Goal: Task Accomplishment & Management: Use online tool/utility

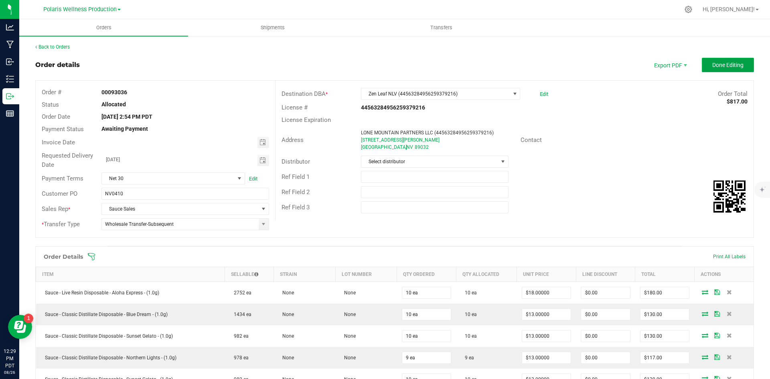
click at [712, 67] on span "Done Editing" at bounding box center [727, 65] width 31 height 6
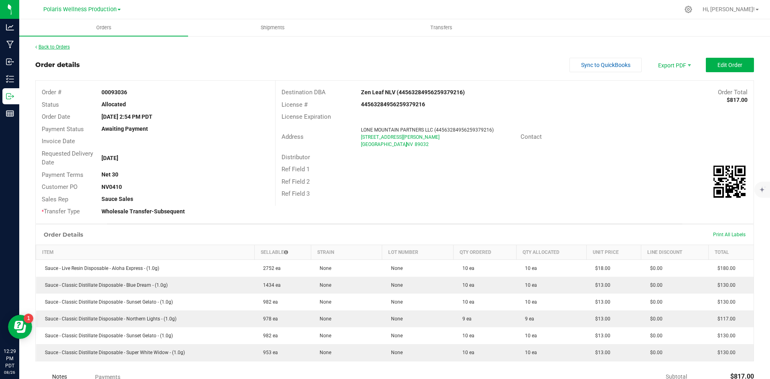
click at [65, 48] on link "Back to Orders" at bounding box center [52, 47] width 34 height 6
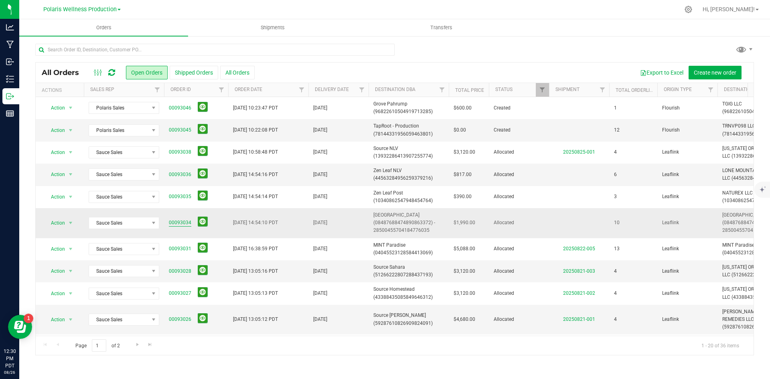
click at [175, 221] on link "00093034" at bounding box center [180, 223] width 22 height 8
click at [174, 221] on link "00093034" at bounding box center [180, 223] width 22 height 8
click at [400, 216] on span "[GEOGRAPHIC_DATA] (08487688474890863372) - 28500455704184776035" at bounding box center [408, 222] width 71 height 23
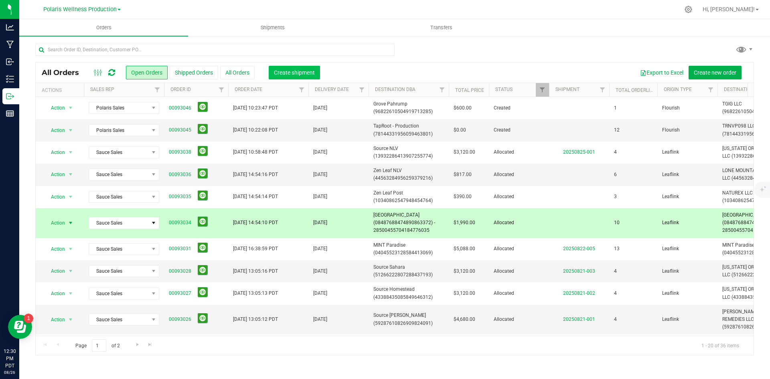
click at [301, 71] on span "Create shipment" at bounding box center [294, 72] width 41 height 6
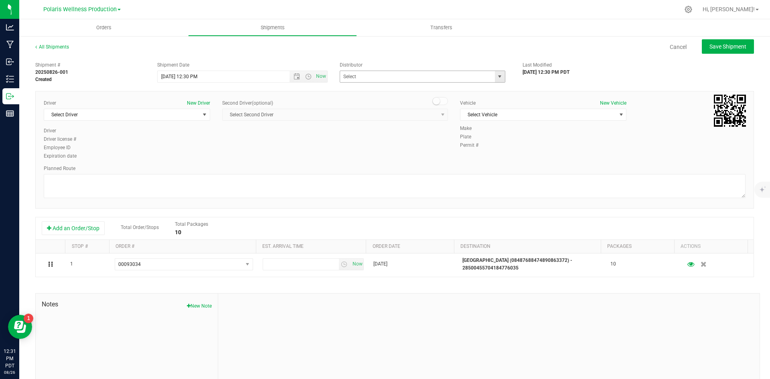
click at [496, 77] on span "select" at bounding box center [499, 76] width 6 height 6
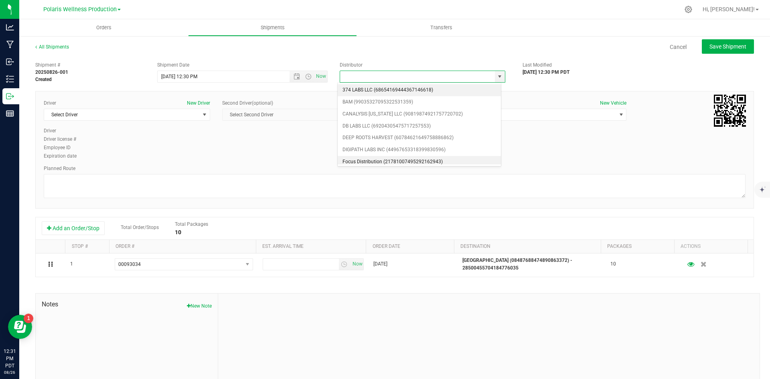
click at [411, 159] on li "Focus Distribution (21781007495292162943)" at bounding box center [419, 162] width 163 height 12
type input "Focus Distribution (21781007495292162943)"
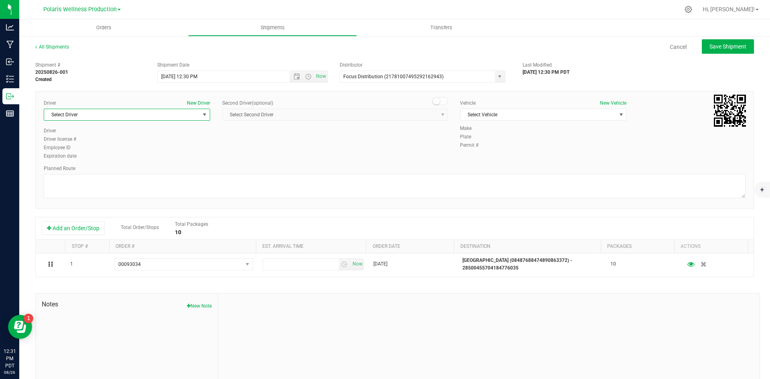
click at [203, 117] on span "select" at bounding box center [204, 114] width 6 height 6
click at [117, 197] on li "See Focus" at bounding box center [126, 196] width 164 height 12
click at [567, 116] on span "Select Vehicle" at bounding box center [538, 114] width 156 height 11
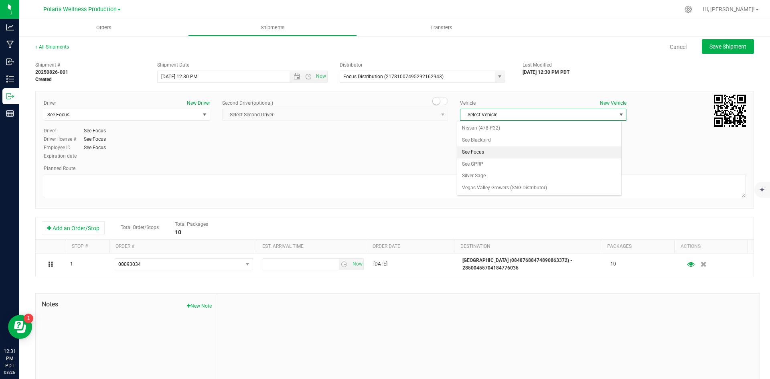
click at [520, 156] on li "See Focus" at bounding box center [539, 152] width 164 height 12
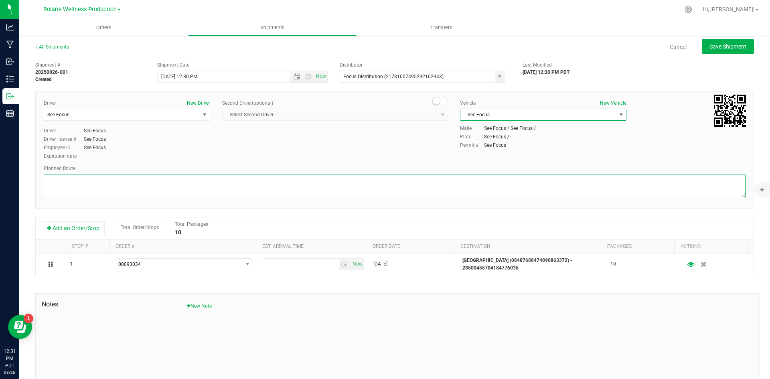
click at [463, 177] on textarea at bounding box center [395, 186] width 702 height 24
type textarea "tbd"
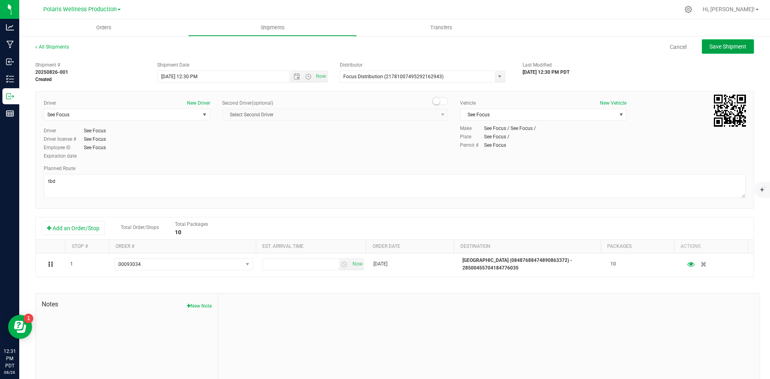
click at [723, 49] on span "Save Shipment" at bounding box center [727, 46] width 37 height 6
click at [294, 76] on span "Open the date view" at bounding box center [297, 76] width 6 height 6
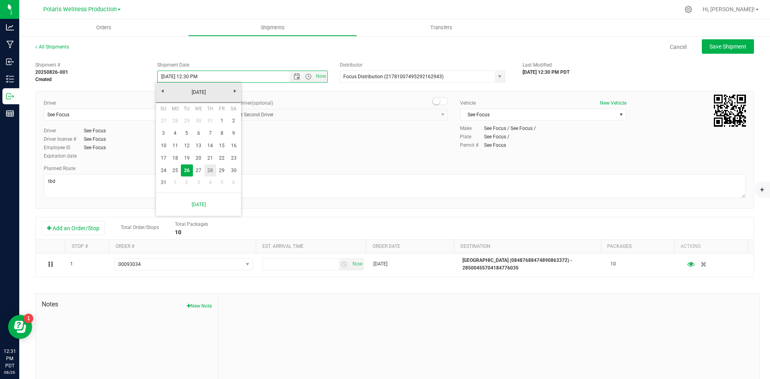
click at [211, 171] on link "28" at bounding box center [210, 170] width 12 height 12
click at [306, 77] on span "Open the time view" at bounding box center [308, 76] width 6 height 6
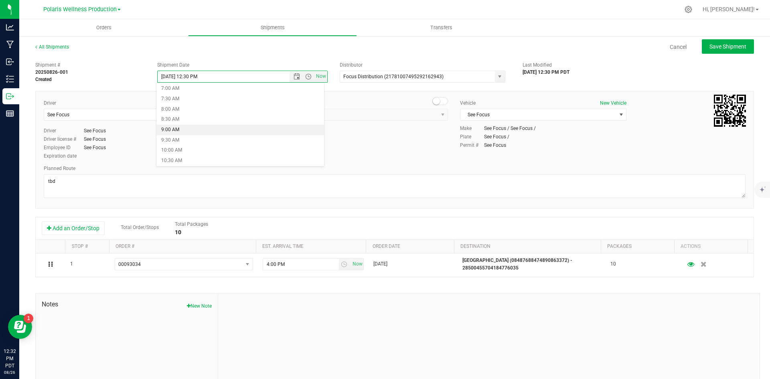
click at [209, 130] on li "9:00 AM" at bounding box center [240, 130] width 168 height 10
click at [709, 48] on span "Save Shipment" at bounding box center [727, 46] width 37 height 6
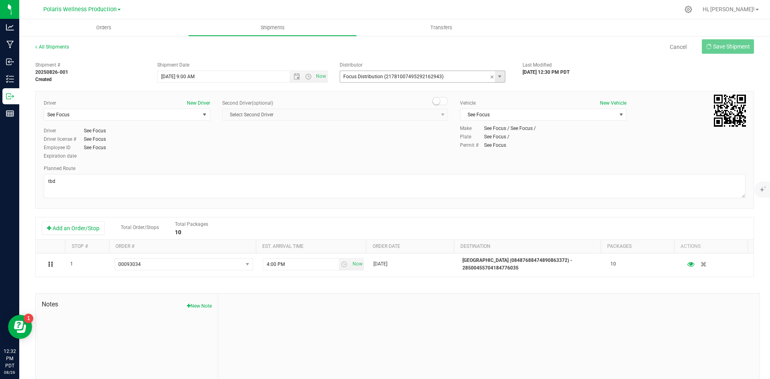
type input "[DATE] 4:00 PM"
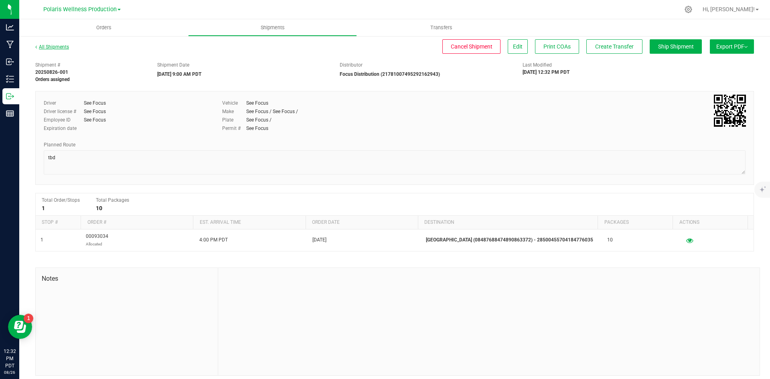
click at [55, 48] on link "All Shipments" at bounding box center [52, 47] width 34 height 6
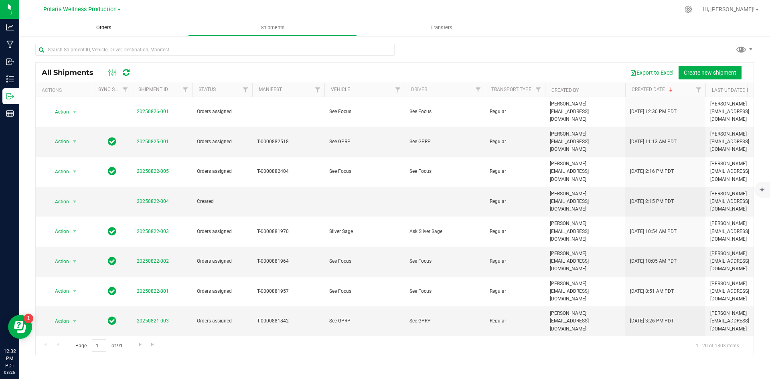
click at [106, 29] on span "Orders" at bounding box center [103, 27] width 37 height 7
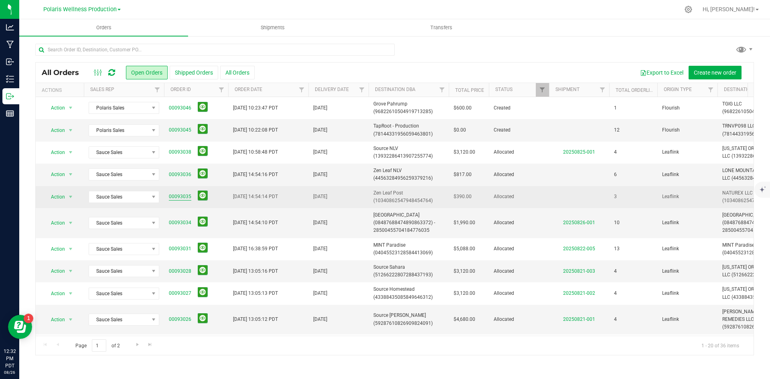
click at [181, 196] on link "00093035" at bounding box center [180, 197] width 22 height 8
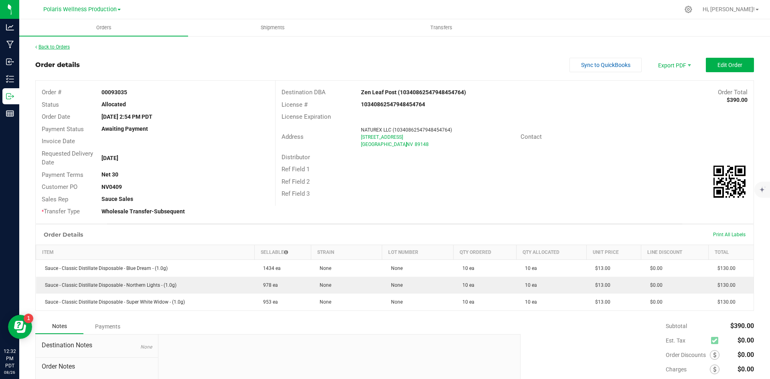
click at [51, 47] on link "Back to Orders" at bounding box center [52, 47] width 34 height 6
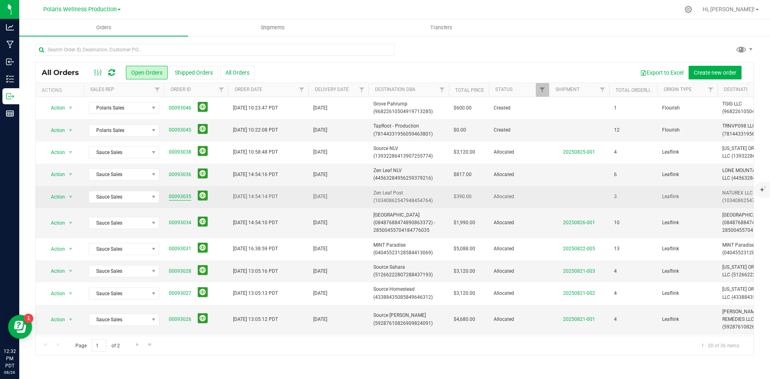
click at [184, 197] on link "00093035" at bounding box center [180, 197] width 22 height 8
click at [384, 192] on span "Zen Leaf Post (10340862547948454764)" at bounding box center [408, 196] width 71 height 15
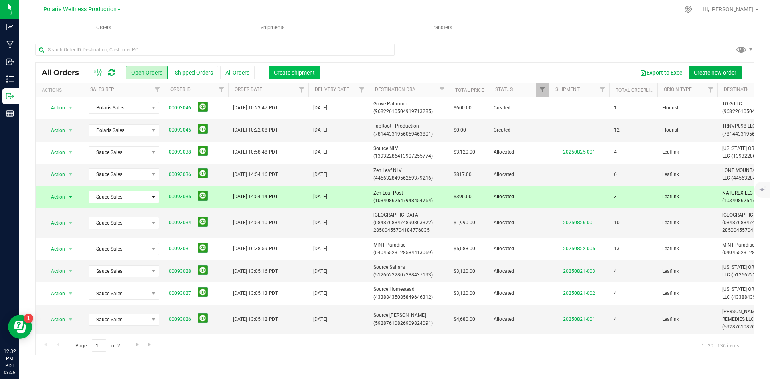
click at [309, 68] on button "Create shipment" at bounding box center [294, 73] width 51 height 14
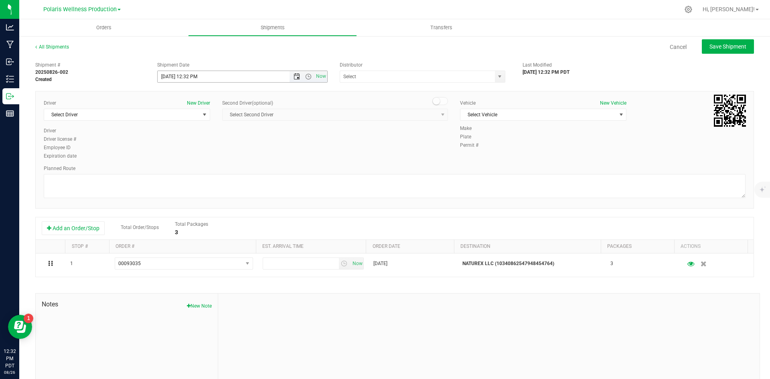
click at [294, 76] on span "Open the date view" at bounding box center [297, 76] width 6 height 6
click at [210, 173] on link "28" at bounding box center [210, 170] width 12 height 12
click at [306, 75] on span "Open the time view" at bounding box center [308, 76] width 6 height 6
click at [228, 152] on li "9:00 AM" at bounding box center [240, 155] width 168 height 10
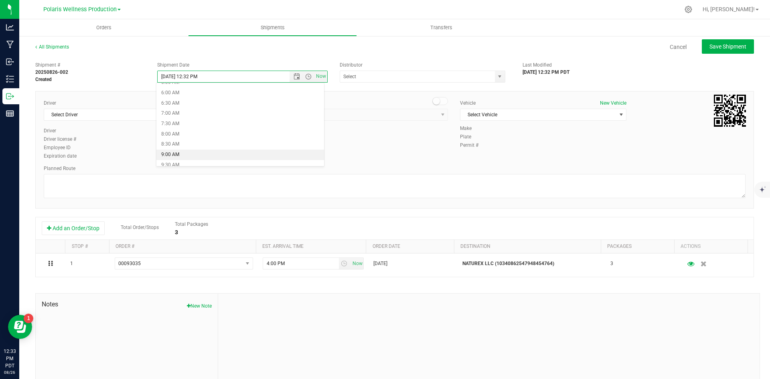
type input "[DATE] 9:00 AM"
click at [498, 79] on span "select" at bounding box center [499, 76] width 6 height 6
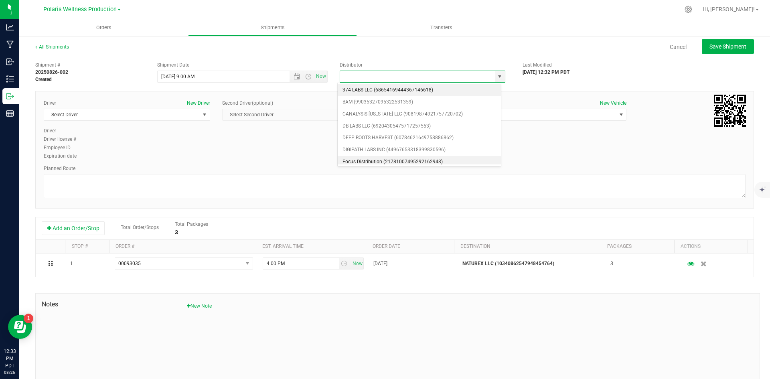
click at [400, 161] on li "Focus Distribution (21781007495292162943)" at bounding box center [419, 162] width 163 height 12
type input "Focus Distribution (21781007495292162943)"
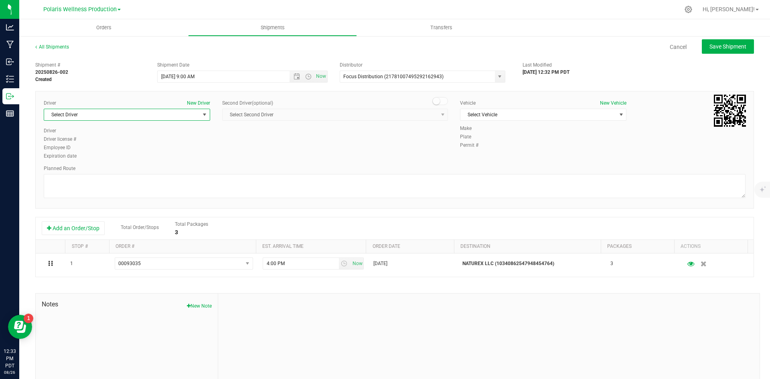
click at [201, 116] on span "select" at bounding box center [204, 114] width 6 height 6
click at [107, 194] on li "See Focus" at bounding box center [126, 196] width 164 height 12
click at [532, 113] on span "Select Vehicle" at bounding box center [538, 114] width 156 height 11
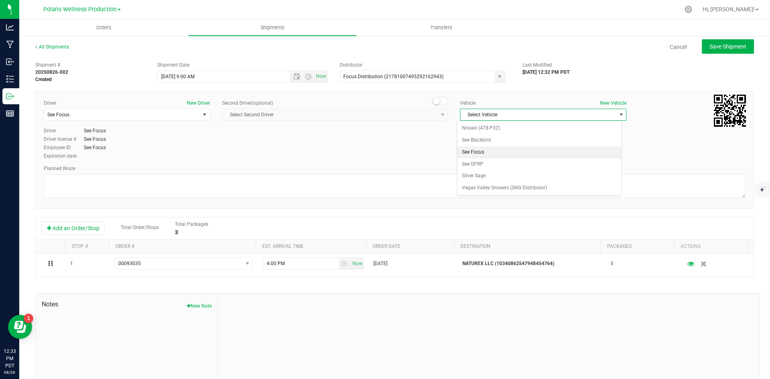
click at [511, 154] on li "See Focus" at bounding box center [539, 152] width 164 height 12
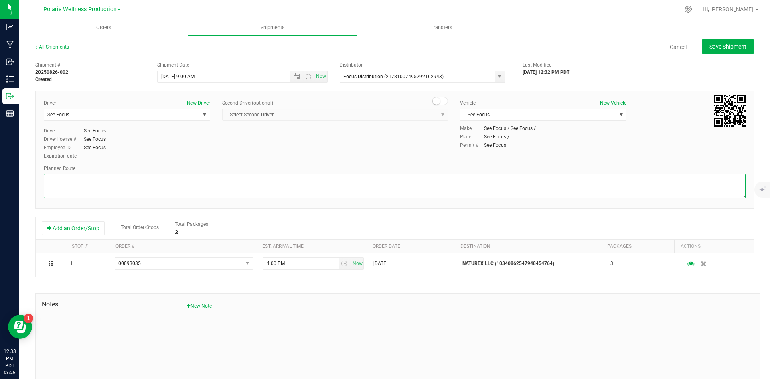
click at [466, 183] on textarea at bounding box center [395, 186] width 702 height 24
type textarea "tbd"
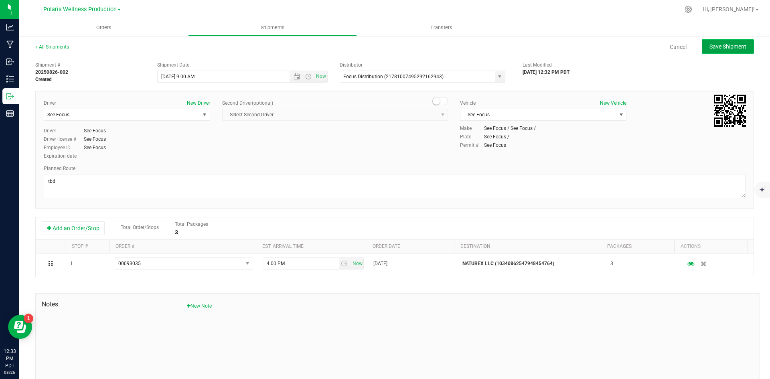
click at [717, 49] on span "Save Shipment" at bounding box center [727, 46] width 37 height 6
type input "[DATE] 4:00 PM"
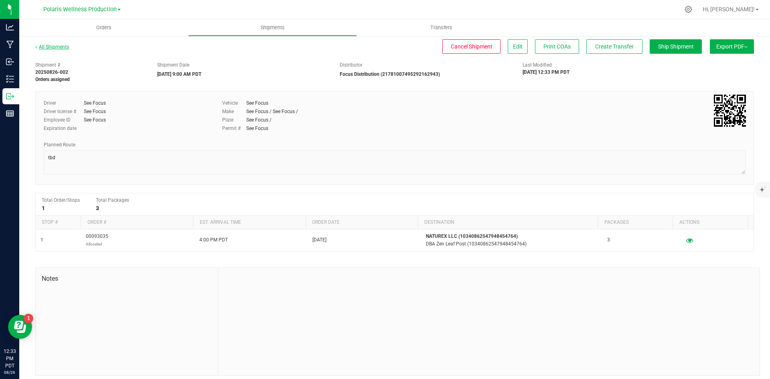
click at [53, 47] on link "All Shipments" at bounding box center [52, 47] width 34 height 6
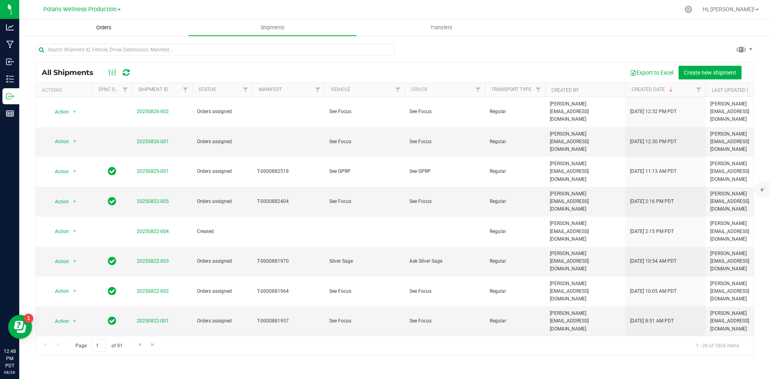
click at [98, 29] on span "Orders" at bounding box center [103, 27] width 37 height 7
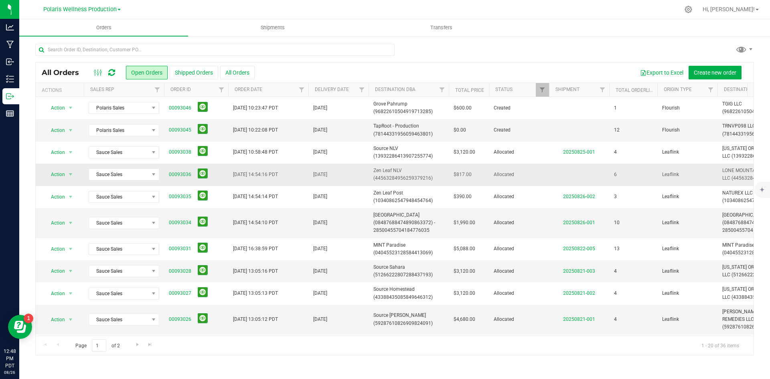
click at [396, 169] on span "Zen Leaf NLV (44563284956259379216)" at bounding box center [408, 174] width 71 height 15
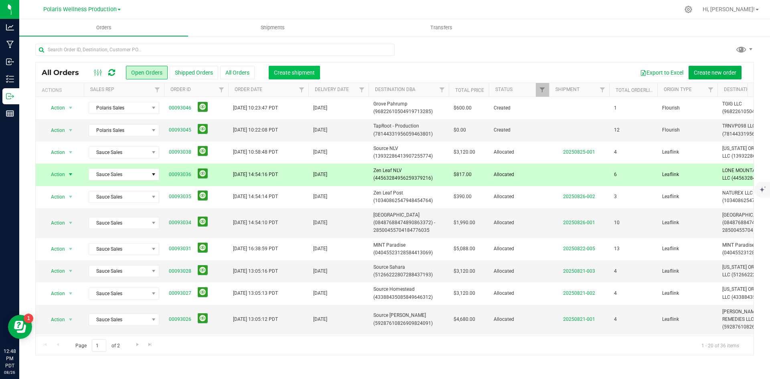
click at [298, 71] on span "Create shipment" at bounding box center [294, 72] width 41 height 6
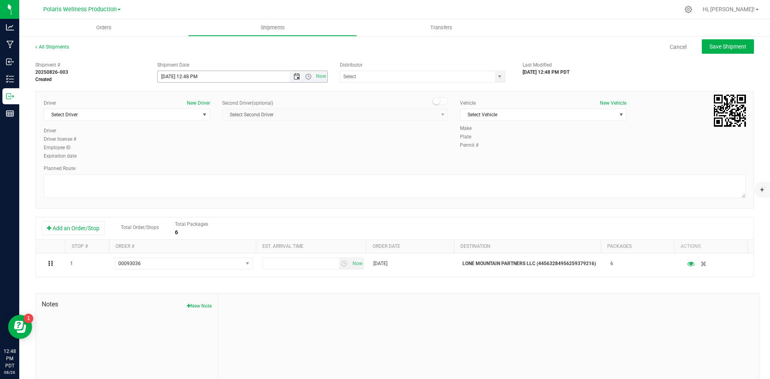
click at [294, 75] on span "Open the date view" at bounding box center [297, 76] width 6 height 6
click at [213, 171] on link "28" at bounding box center [210, 170] width 12 height 12
click at [305, 79] on span "Open the time view" at bounding box center [308, 76] width 6 height 6
click at [226, 115] on li "9:00 AM" at bounding box center [240, 114] width 168 height 10
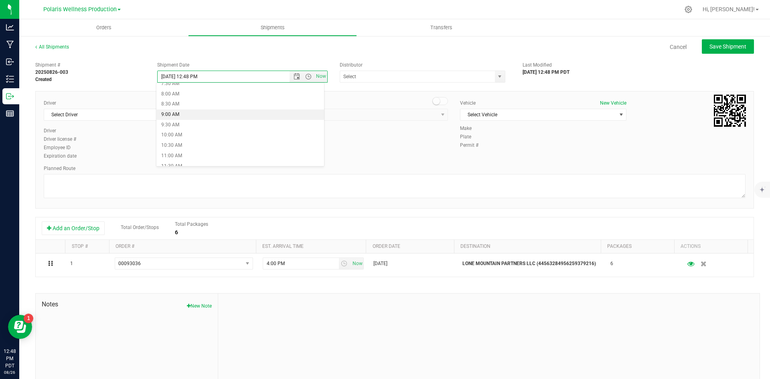
type input "[DATE] 9:00 AM"
click at [498, 74] on span "select" at bounding box center [499, 76] width 6 height 6
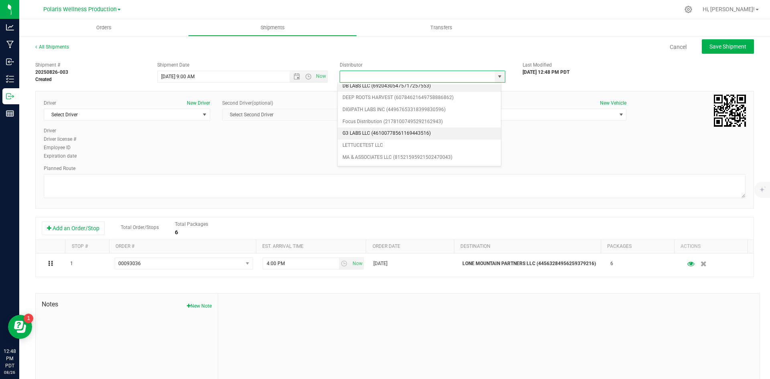
scroll to position [0, 0]
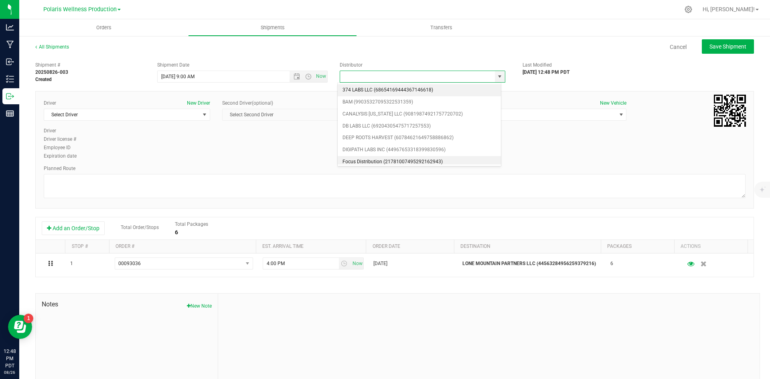
click at [404, 162] on li "Focus Distribution (21781007495292162943)" at bounding box center [419, 162] width 163 height 12
type input "Focus Distribution (21781007495292162943)"
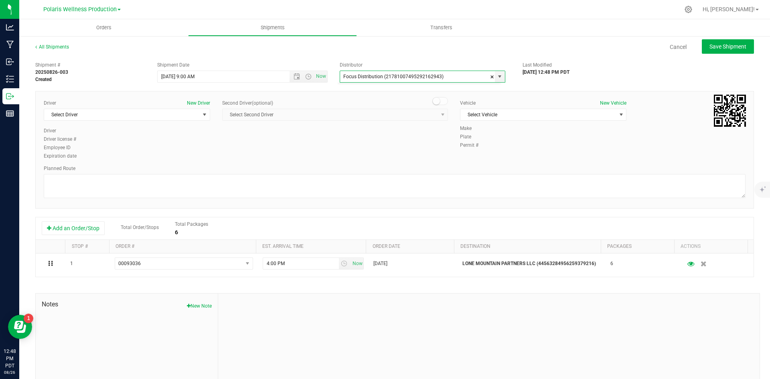
scroll to position [3, 0]
click at [202, 118] on span "select" at bounding box center [205, 114] width 10 height 11
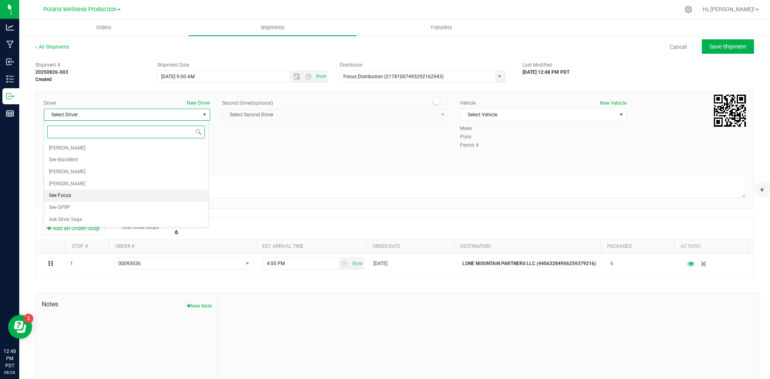
click at [150, 200] on li "See Focus" at bounding box center [126, 196] width 164 height 12
click at [618, 115] on span "select" at bounding box center [621, 114] width 6 height 6
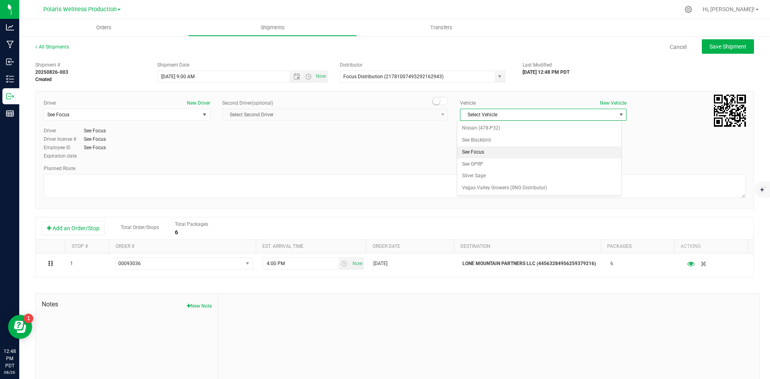
click at [558, 150] on li "See Focus" at bounding box center [539, 152] width 164 height 12
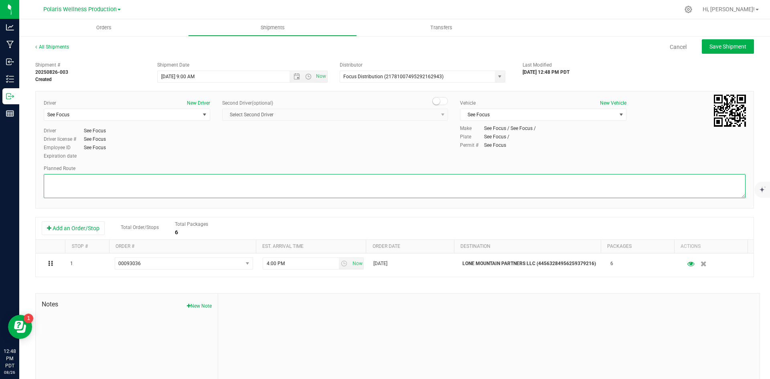
click at [168, 187] on textarea at bounding box center [395, 186] width 702 height 24
type textarea "tbd"
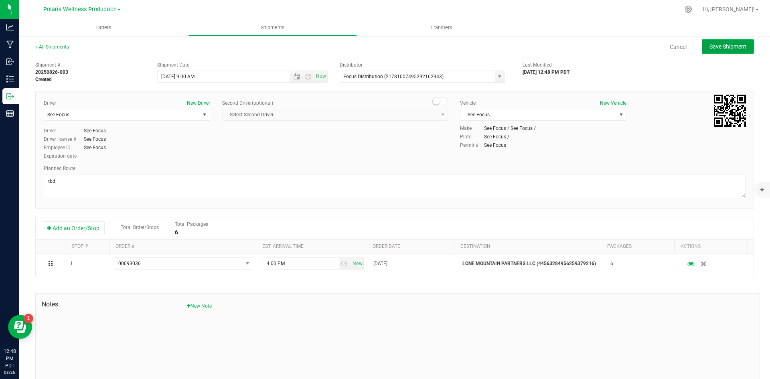
click at [709, 47] on span "Save Shipment" at bounding box center [727, 46] width 37 height 6
type input "[DATE] 4:00 PM"
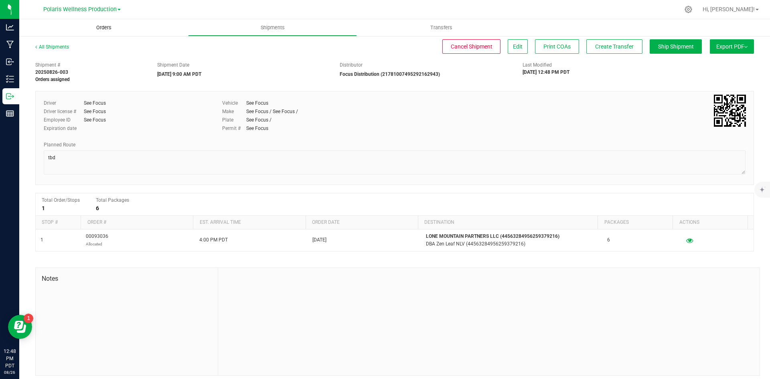
click at [117, 28] on span "Orders" at bounding box center [103, 27] width 37 height 7
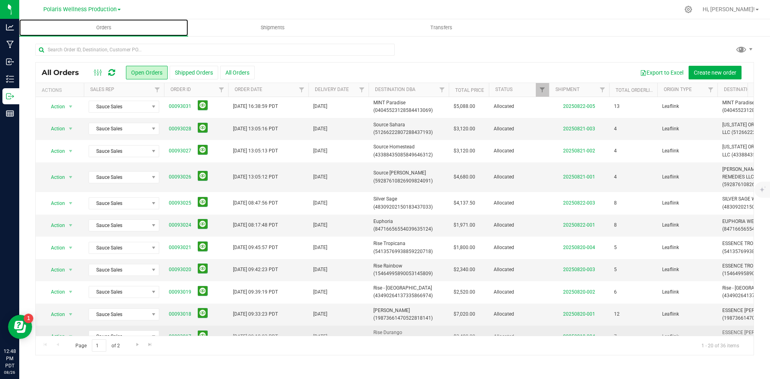
scroll to position [160, 0]
